Goal: Complete application form

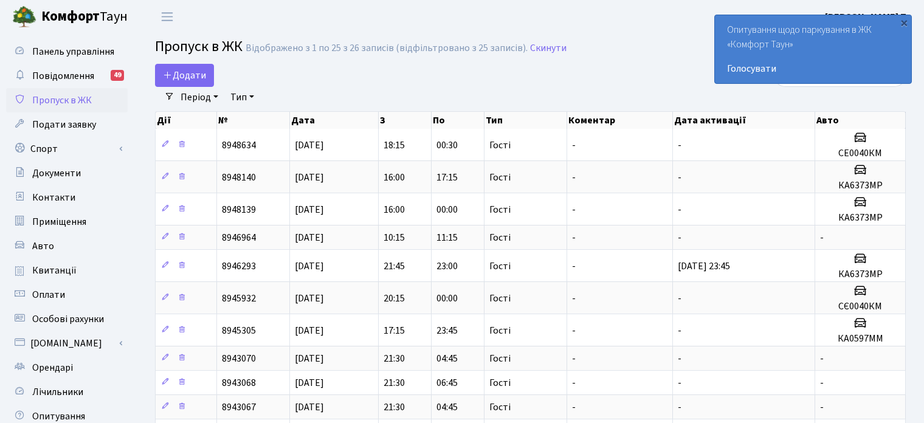
select select "25"
click at [185, 75] on span "Додати" at bounding box center [184, 75] width 43 height 13
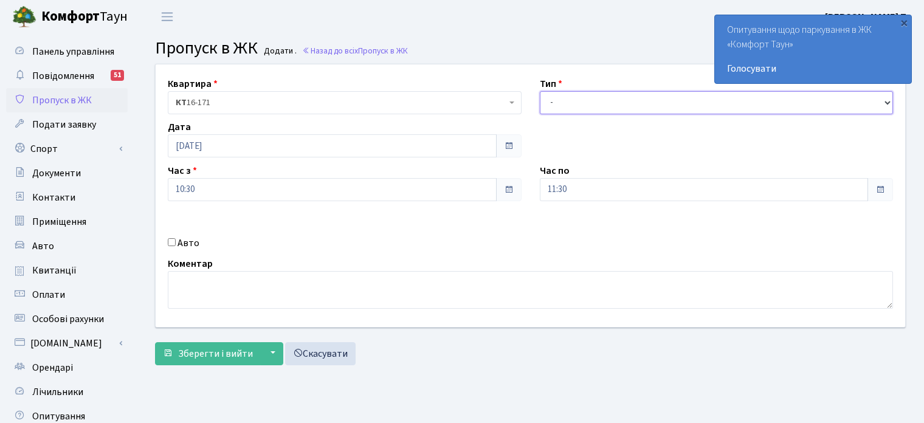
click at [574, 102] on select "- Доставка Таксі Гості Сервіс" at bounding box center [717, 102] width 354 height 23
select select "3"
click at [540, 91] on select "- Доставка Таксі Гості Сервіс" at bounding box center [717, 102] width 354 height 23
click at [171, 241] on input "Авто" at bounding box center [172, 242] width 8 height 8
checkbox input "true"
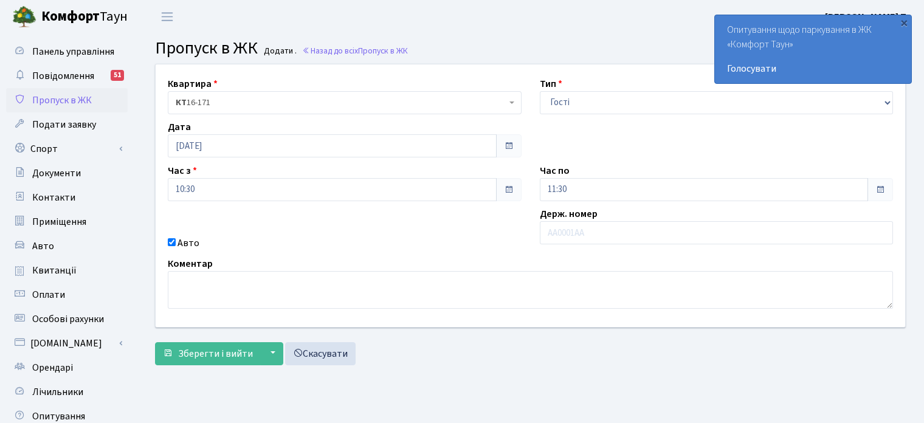
drag, startPoint x: 557, startPoint y: 232, endPoint x: 561, endPoint y: 87, distance: 144.1
click at [558, 87] on label "Тип" at bounding box center [551, 84] width 22 height 15
paste input "АА8709ОМ"
type input "АА8709ОМ"
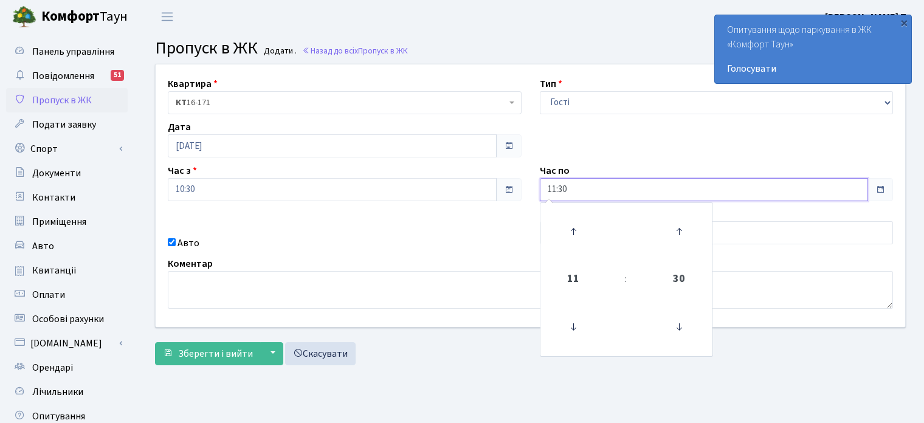
click at [582, 180] on input "11:30" at bounding box center [704, 189] width 329 height 23
click at [568, 221] on icon at bounding box center [573, 231] width 33 height 33
click at [568, 222] on icon at bounding box center [573, 231] width 33 height 33
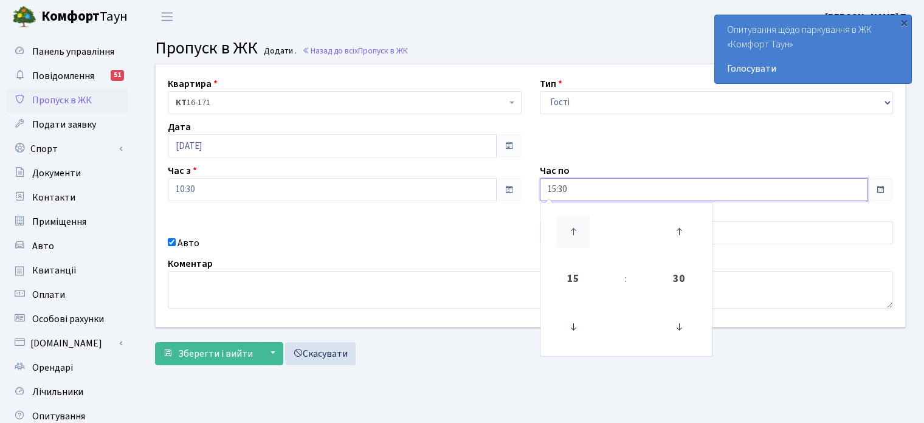
click at [571, 230] on icon at bounding box center [573, 231] width 33 height 33
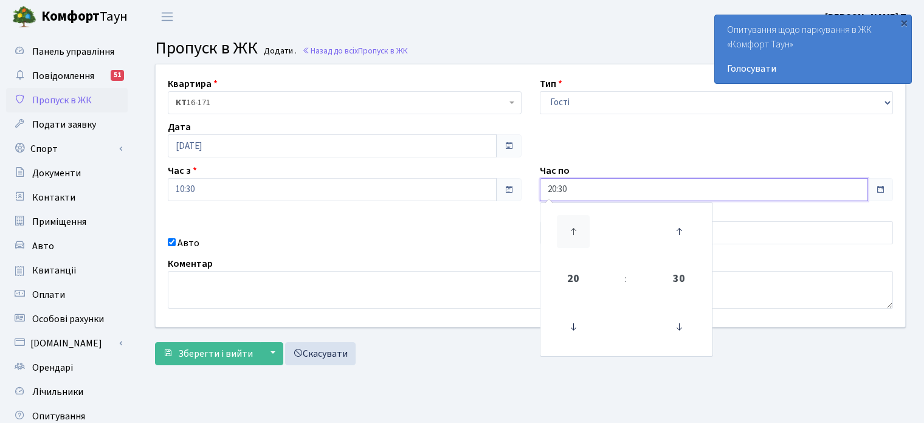
click at [571, 230] on icon at bounding box center [573, 231] width 33 height 33
click at [685, 335] on icon at bounding box center [678, 326] width 33 height 33
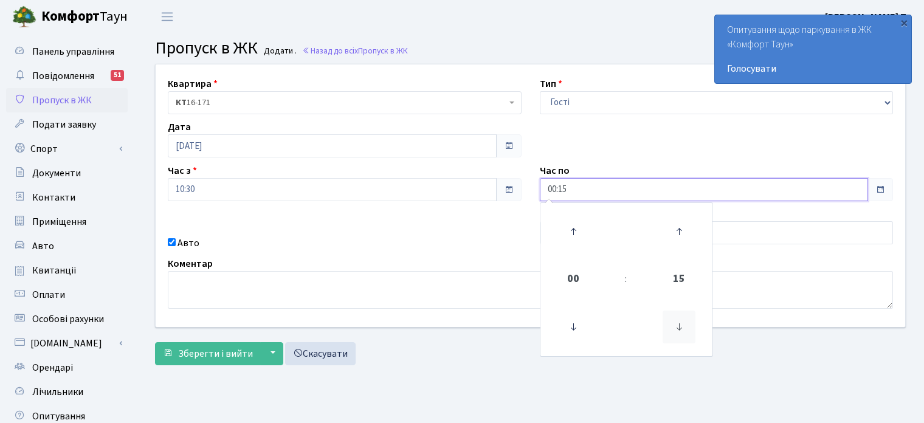
click at [685, 335] on icon at bounding box center [678, 326] width 33 height 33
click at [678, 235] on icon at bounding box center [678, 231] width 33 height 33
type input "00:00"
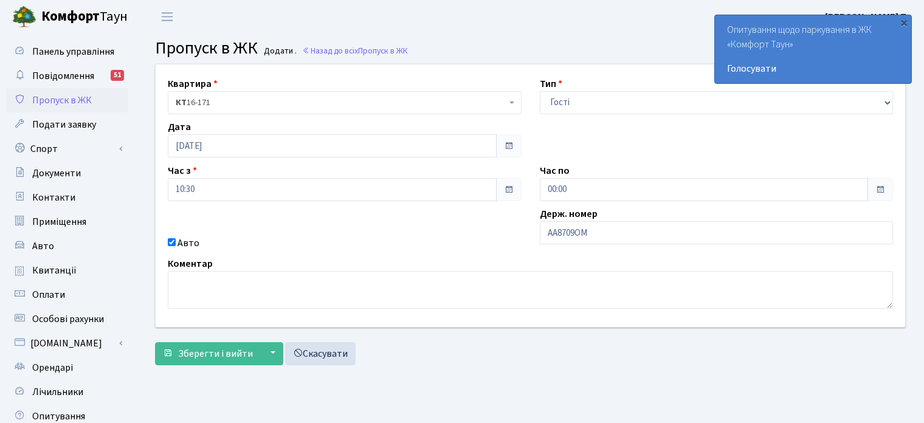
click at [354, 229] on div "Квартира <b>КТ</b>&nbsp;&nbsp;&nbsp;&nbsp;16-171 КТ 16-171 Тип - Доставка Таксі…" at bounding box center [529, 195] width 767 height 262
click at [228, 348] on span "Зберегти і вийти" at bounding box center [215, 353] width 75 height 13
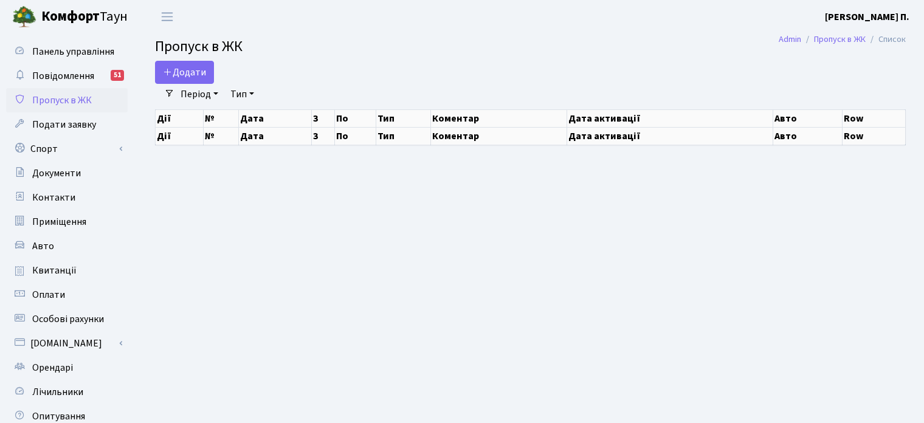
select select "25"
